Goal: Find specific page/section: Find specific page/section

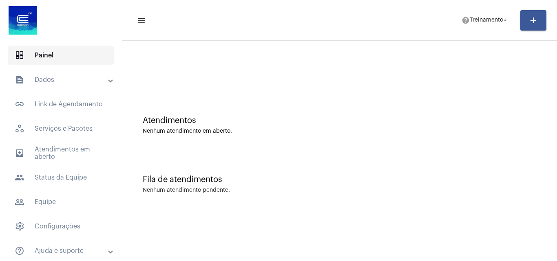
click at [54, 49] on span "dashboard Painel" at bounding box center [61, 56] width 106 height 20
click at [42, 78] on mat-panel-title "text_snippet_outlined Dados" at bounding box center [62, 80] width 94 height 10
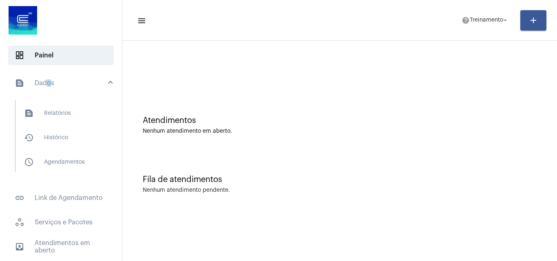
click at [44, 80] on mat-panel-title "text_snippet_outlined Dados" at bounding box center [62, 83] width 94 height 10
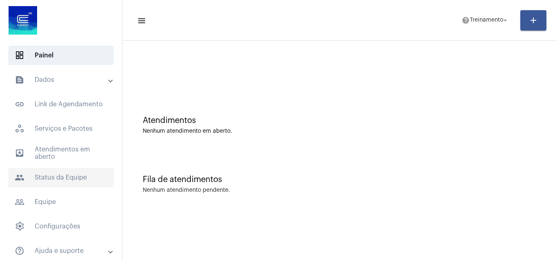
click at [58, 175] on span "people Status da Equipe" at bounding box center [61, 178] width 106 height 20
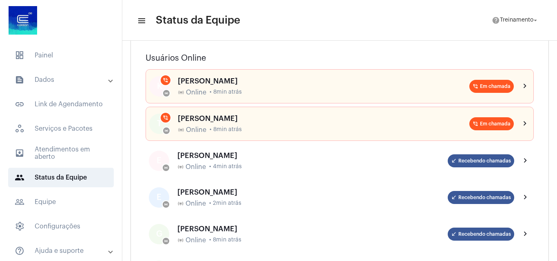
scroll to position [82, 0]
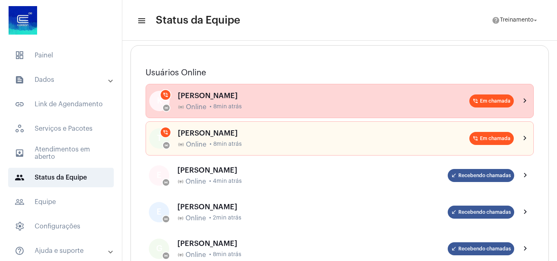
click at [520, 100] on mat-icon "chevron_right" at bounding box center [525, 101] width 10 height 10
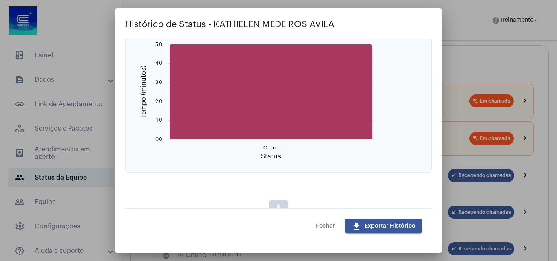
scroll to position [367, 0]
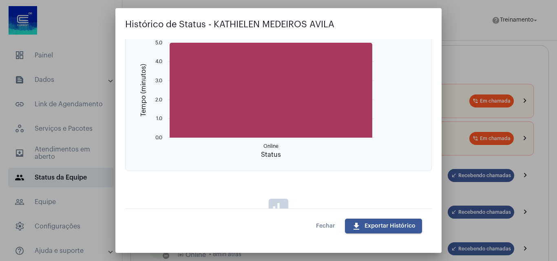
click at [536, 56] on div at bounding box center [278, 130] width 557 height 261
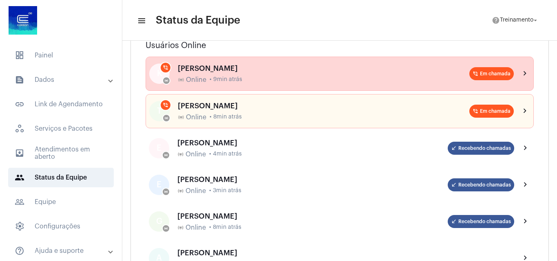
scroll to position [122, 0]
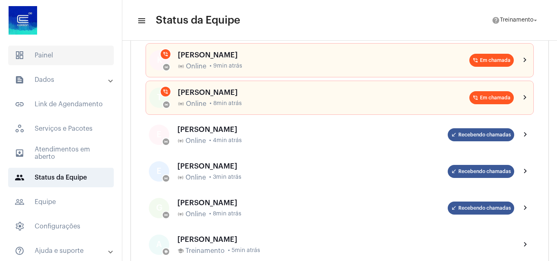
click at [40, 51] on span "dashboard Painel" at bounding box center [61, 56] width 106 height 20
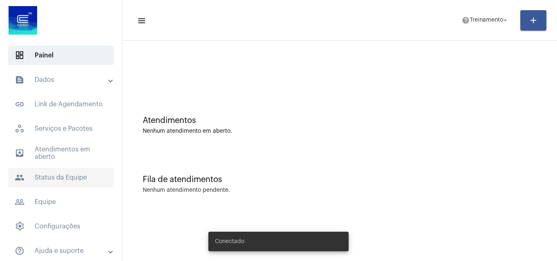
click at [69, 175] on span "people Status da Equipe" at bounding box center [61, 178] width 106 height 20
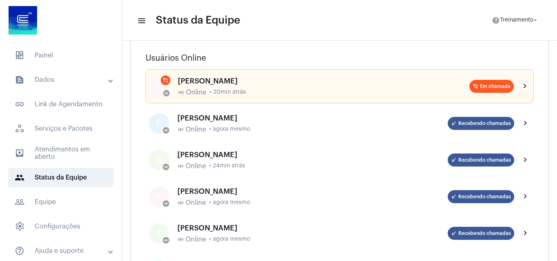
scroll to position [82, 0]
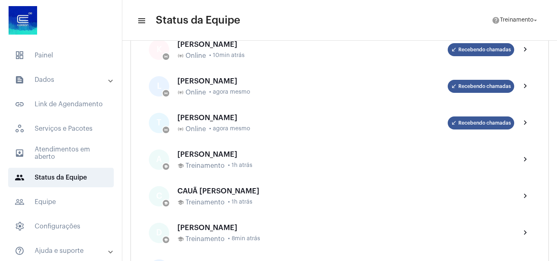
scroll to position [163, 0]
